Goal: Task Accomplishment & Management: Manage account settings

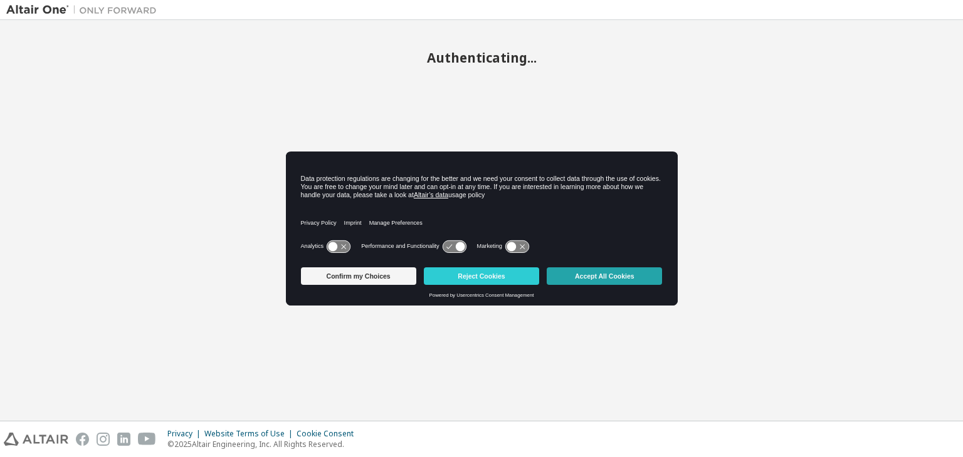
click at [603, 273] on button "Accept All Cookies" at bounding box center [603, 277] width 115 height 18
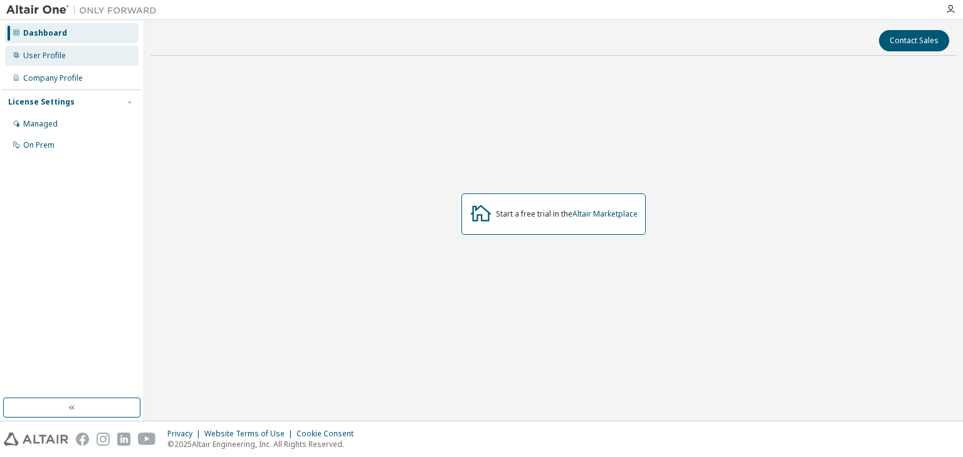
click at [76, 48] on div "User Profile" at bounding box center [71, 56] width 133 height 20
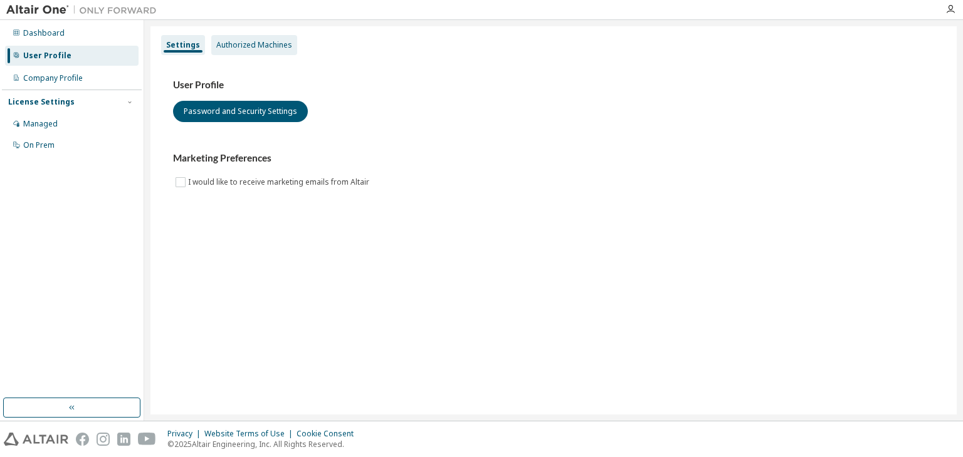
click at [271, 53] on div "Authorized Machines" at bounding box center [254, 45] width 86 height 20
